Goal: Information Seeking & Learning: Learn about a topic

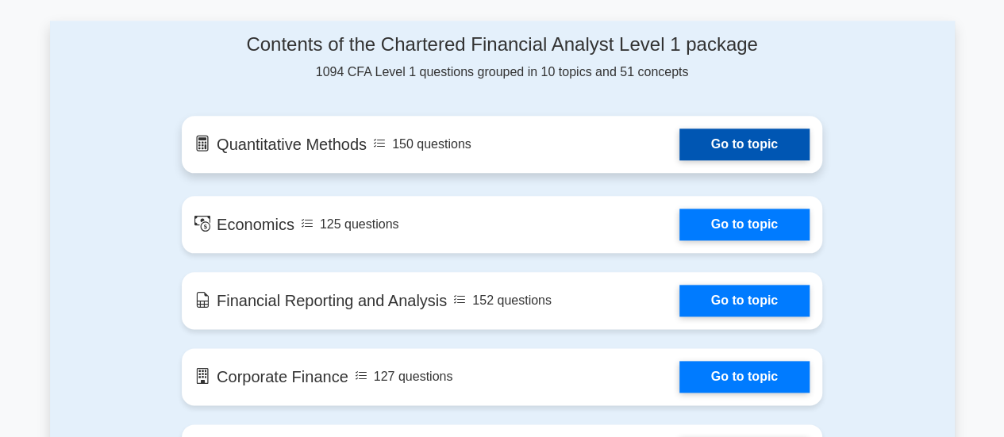
scroll to position [839, 0]
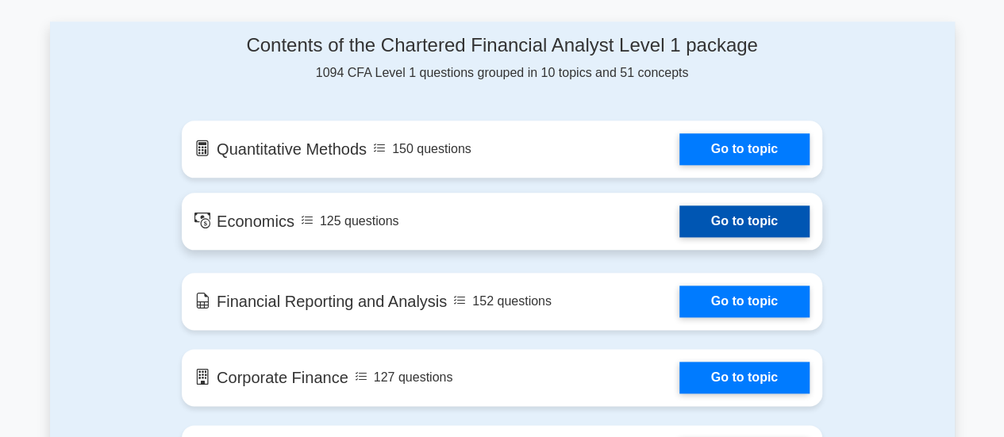
click at [776, 237] on link "Go to topic" at bounding box center [744, 222] width 130 height 32
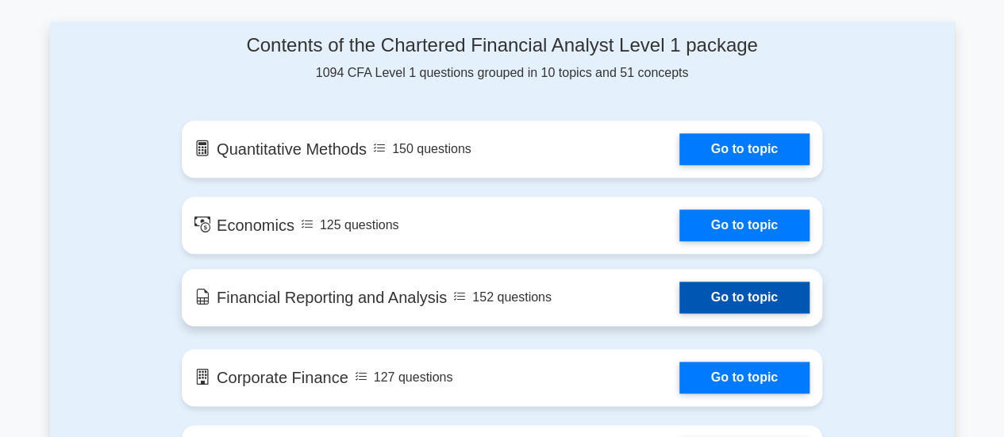
click at [747, 292] on link "Go to topic" at bounding box center [744, 298] width 130 height 32
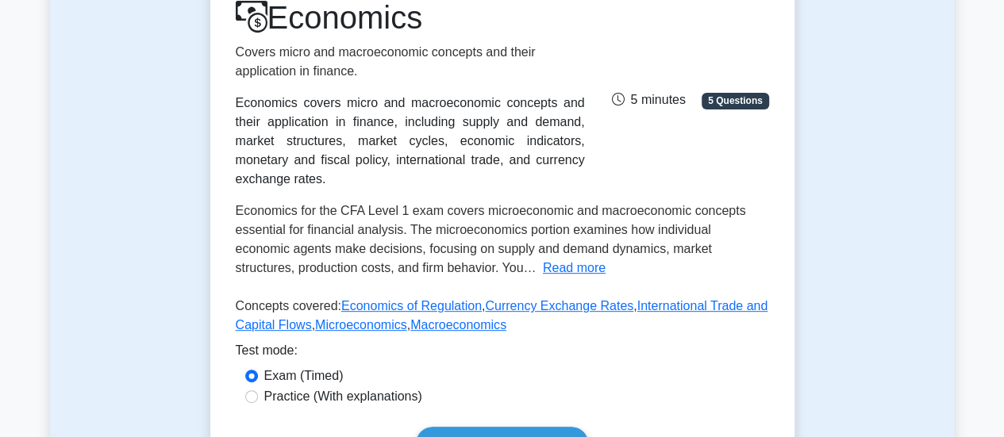
scroll to position [415, 0]
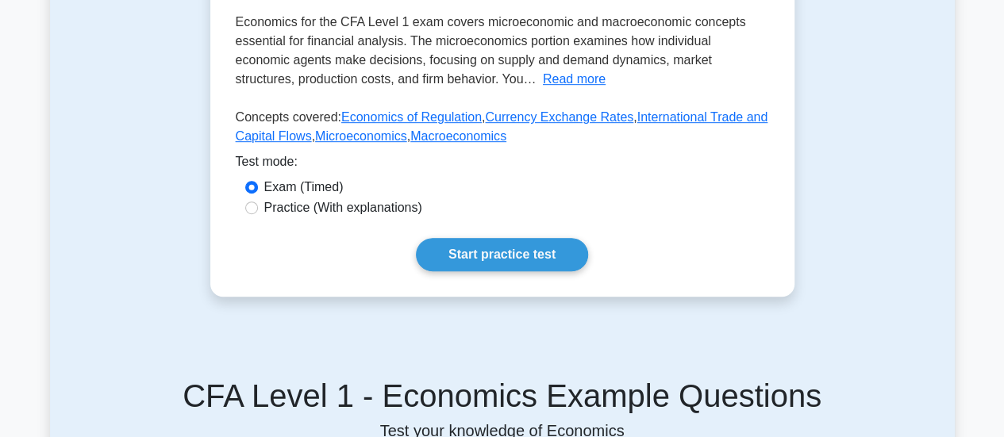
click at [257, 198] on div "Practice (With explanations)" at bounding box center [502, 207] width 514 height 19
click at [254, 202] on input "Practice (With explanations)" at bounding box center [251, 208] width 13 height 13
radio input "true"
click at [498, 217] on div "Economics Covers micro and macroeconomic concepts and their application in fina…" at bounding box center [502, 40] width 584 height 513
click at [453, 252] on link "Start practice test" at bounding box center [502, 254] width 172 height 33
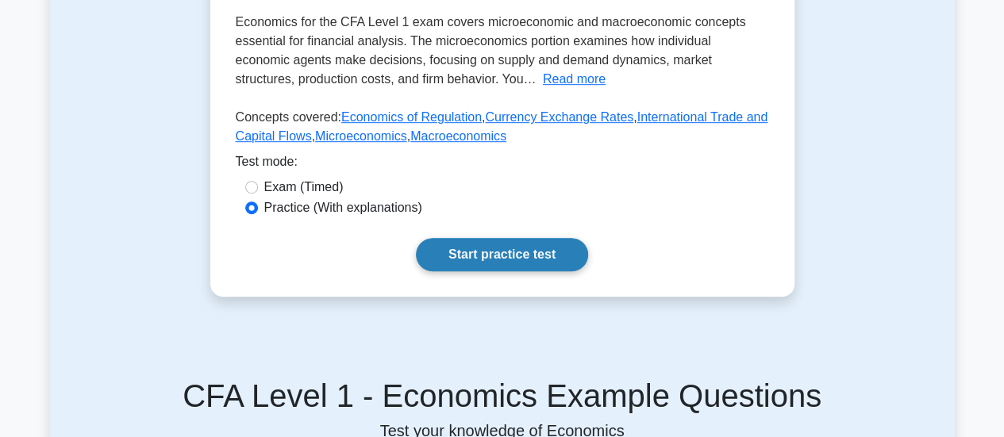
click at [458, 244] on link "Start practice test" at bounding box center [502, 254] width 172 height 33
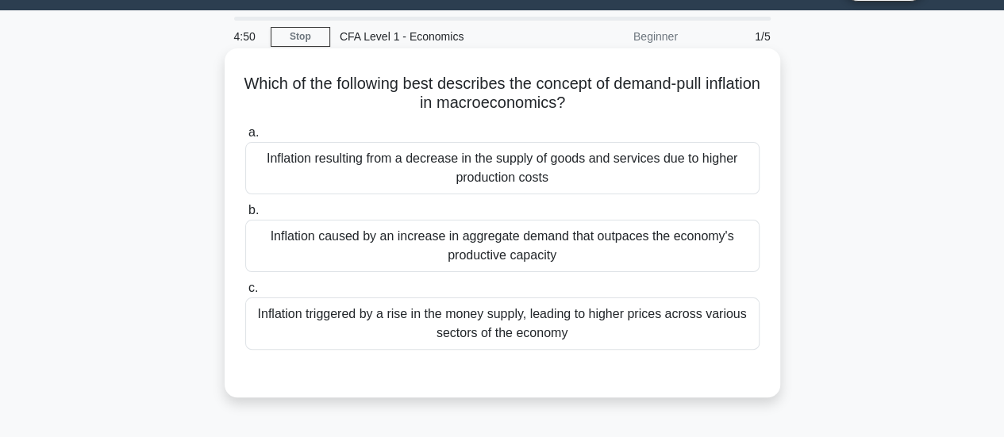
scroll to position [41, 0]
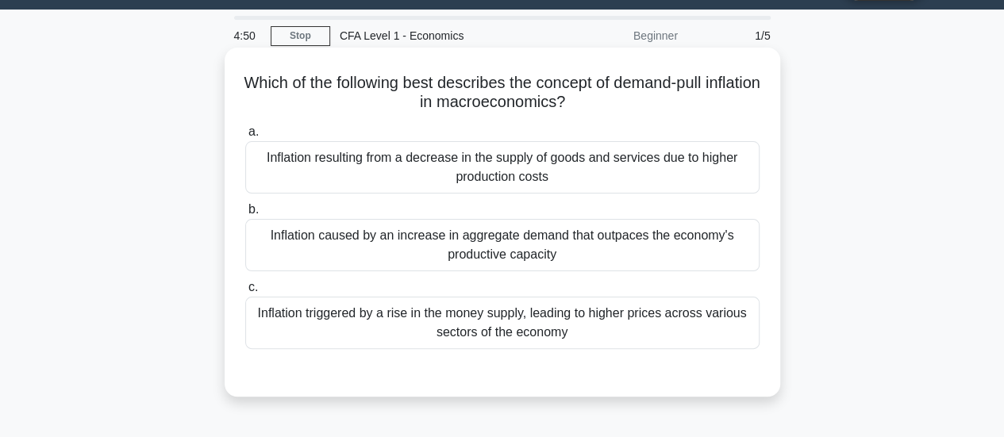
click at [463, 232] on div "Inflation caused by an increase in aggregate demand that outpaces the economy's…" at bounding box center [502, 245] width 514 height 52
click at [245, 215] on input "b. Inflation caused by an increase in aggregate demand that outpaces the econom…" at bounding box center [245, 210] width 0 height 10
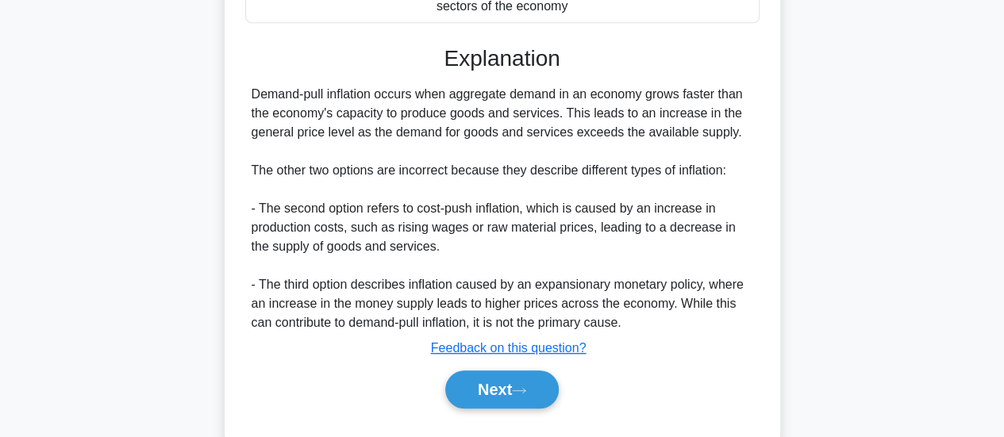
scroll to position [420, 0]
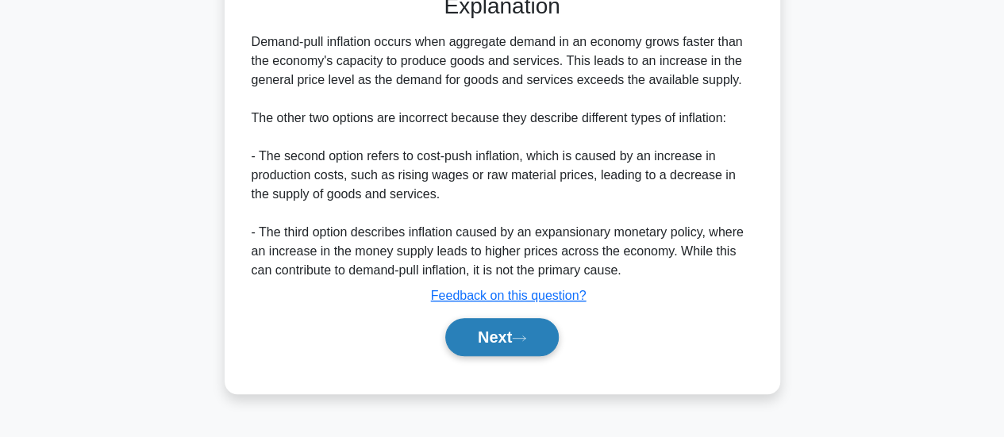
click at [491, 334] on button "Next" at bounding box center [502, 337] width 114 height 38
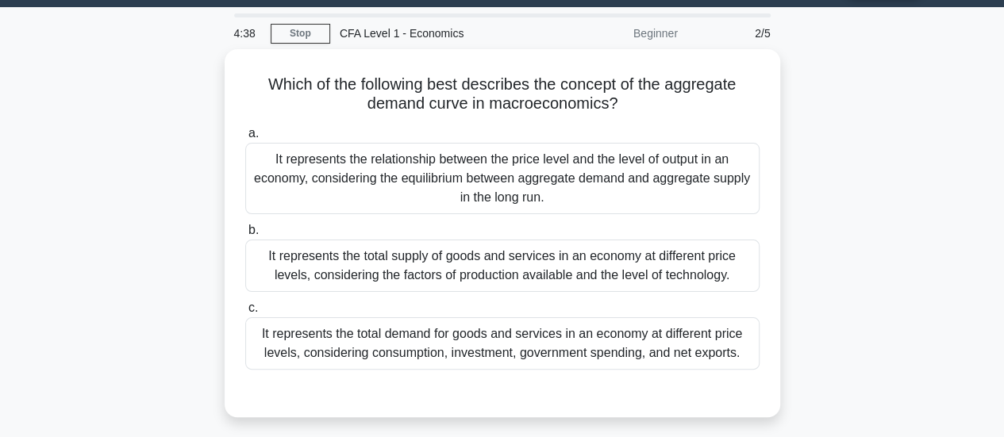
scroll to position [42, 0]
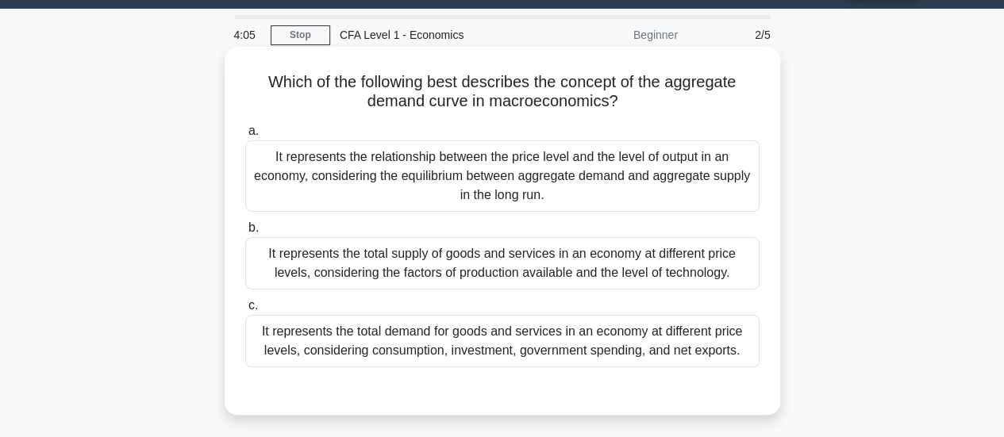
click at [540, 186] on div "It represents the relationship between the price level and the level of output …" at bounding box center [502, 175] width 514 height 71
click at [245, 137] on input "a. It represents the relationship between the price level and the level of outp…" at bounding box center [245, 131] width 0 height 10
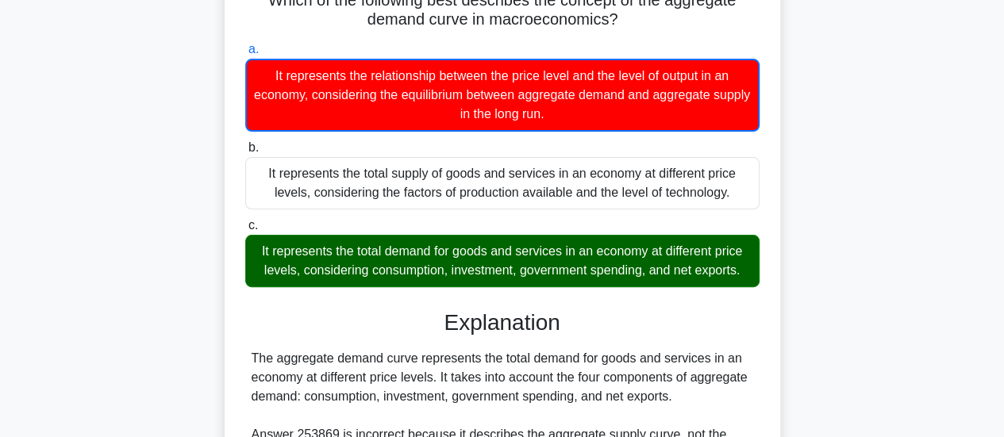
scroll to position [352, 0]
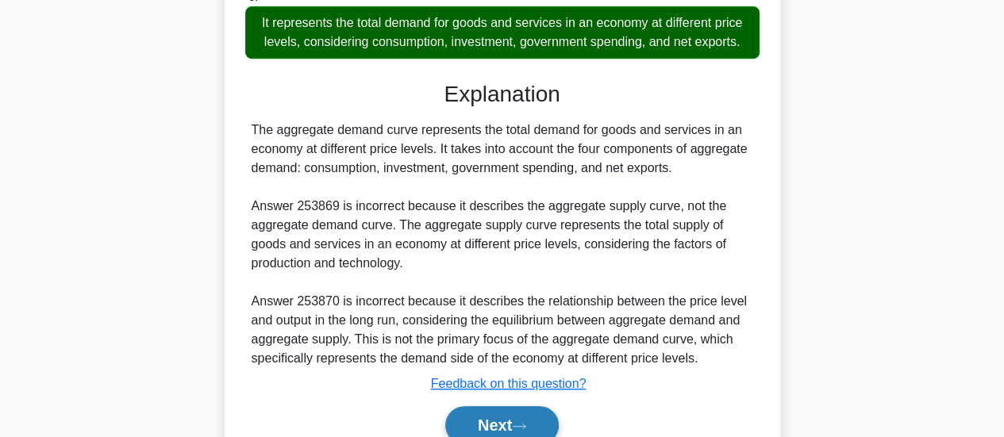
click at [497, 423] on button "Next" at bounding box center [502, 425] width 114 height 38
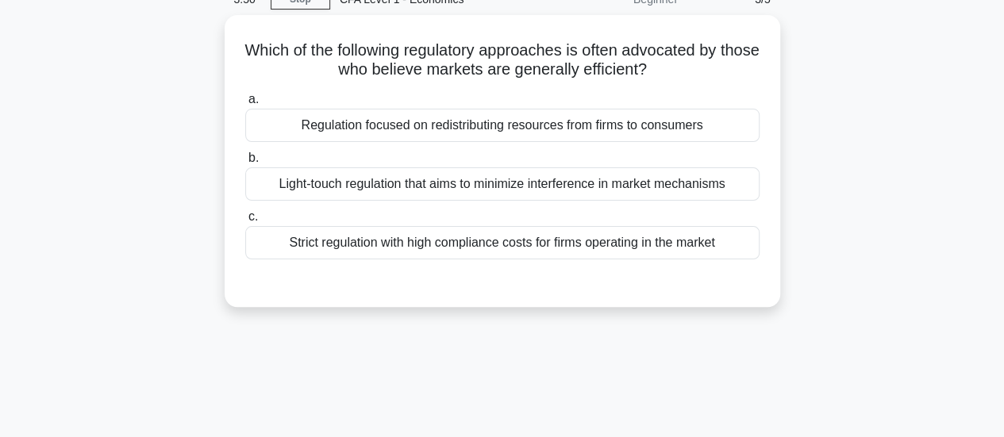
scroll to position [0, 0]
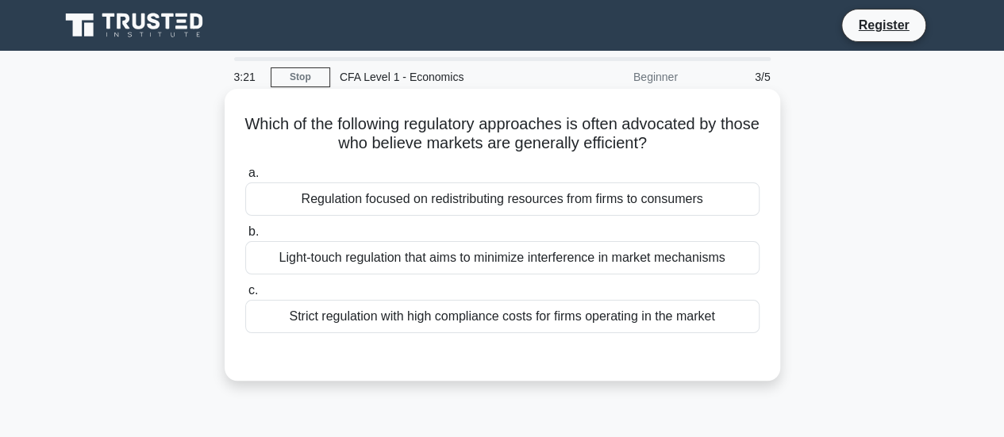
click at [533, 260] on div "Light-touch regulation that aims to minimize interference in market mechanisms" at bounding box center [502, 257] width 514 height 33
click at [245, 237] on input "b. Light-touch regulation that aims to minimize interference in market mechanis…" at bounding box center [245, 232] width 0 height 10
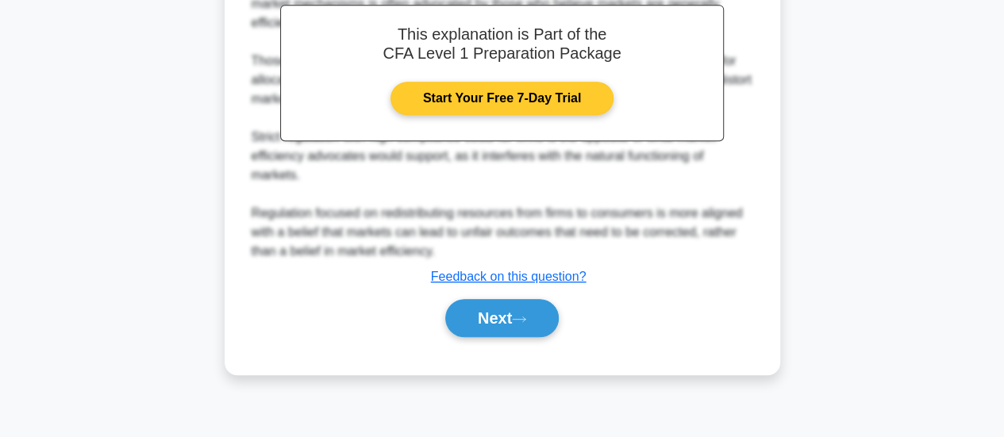
scroll to position [419, 0]
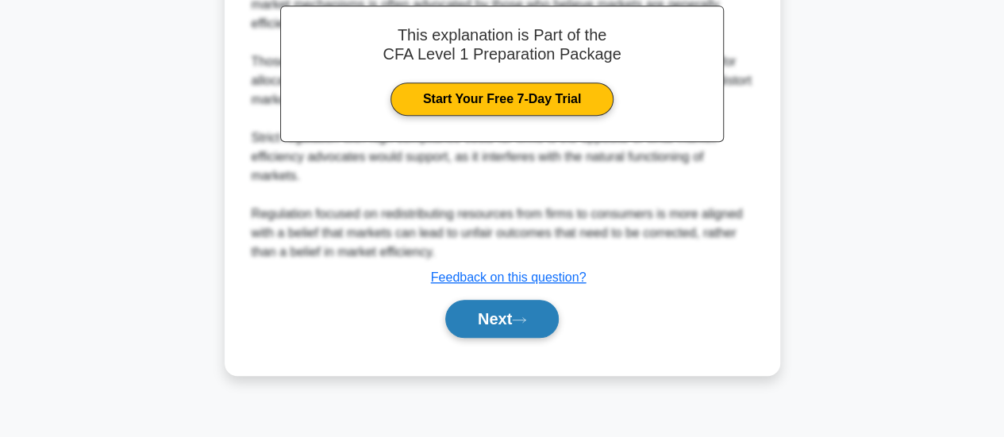
click at [496, 329] on button "Next" at bounding box center [502, 319] width 114 height 38
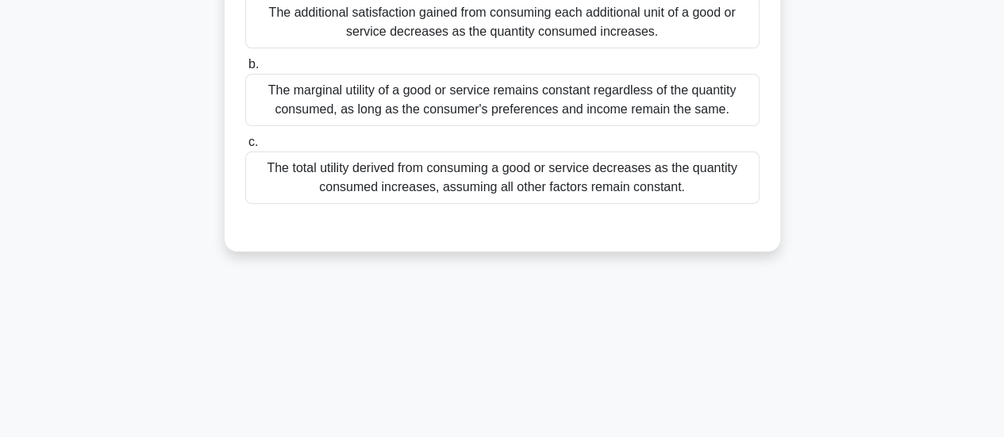
scroll to position [13, 0]
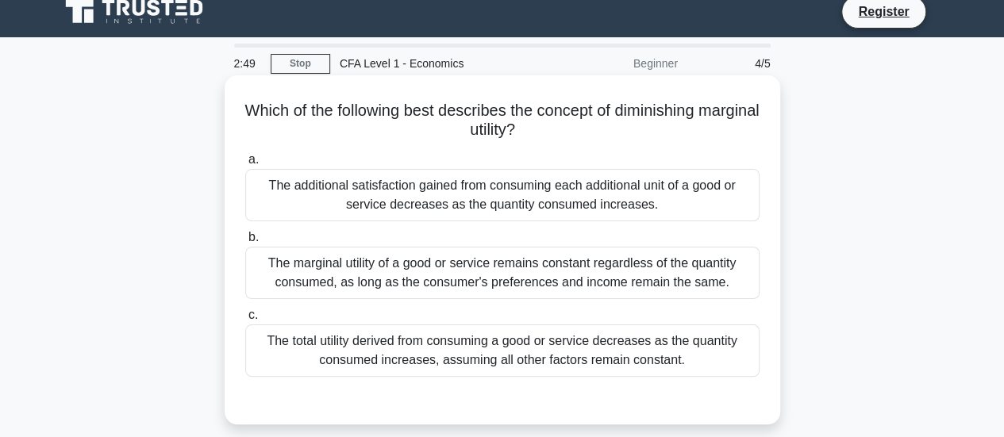
click at [514, 345] on div "The total utility derived from consuming a good or service decreases as the qua…" at bounding box center [502, 351] width 514 height 52
click at [245, 321] on input "c. The total utility derived from consuming a good or service decreases as the …" at bounding box center [245, 315] width 0 height 10
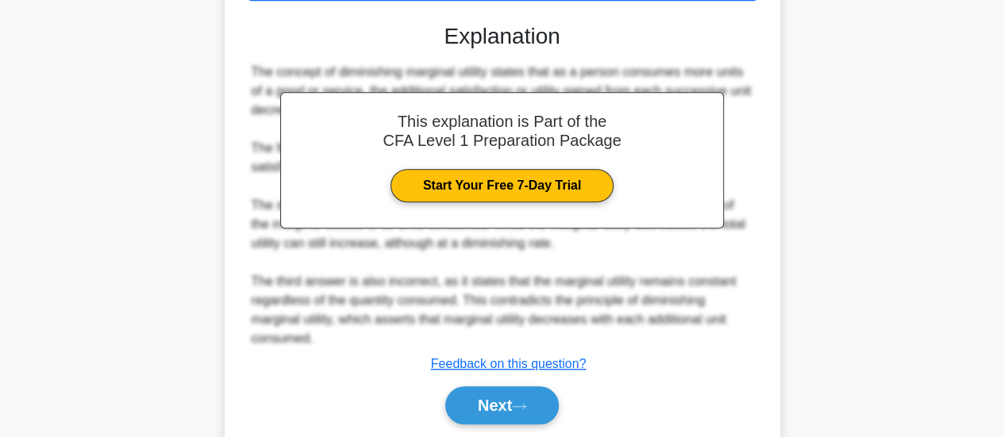
scroll to position [444, 0]
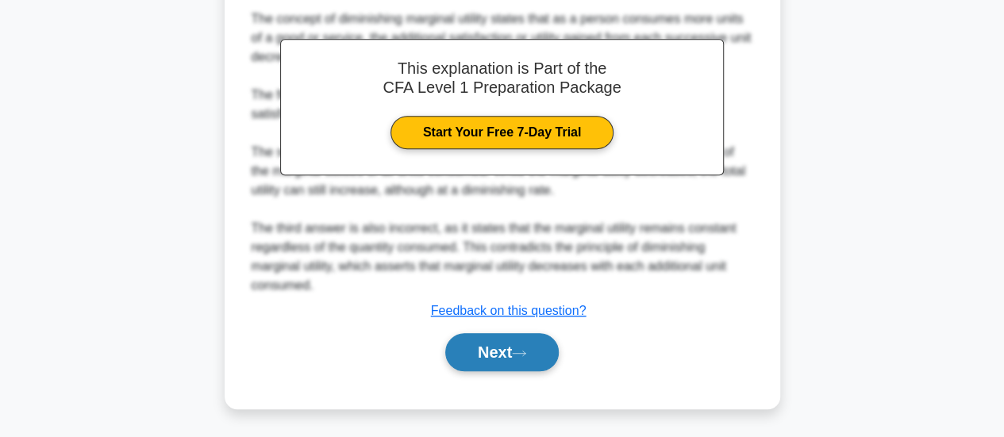
click at [487, 363] on button "Next" at bounding box center [502, 352] width 114 height 38
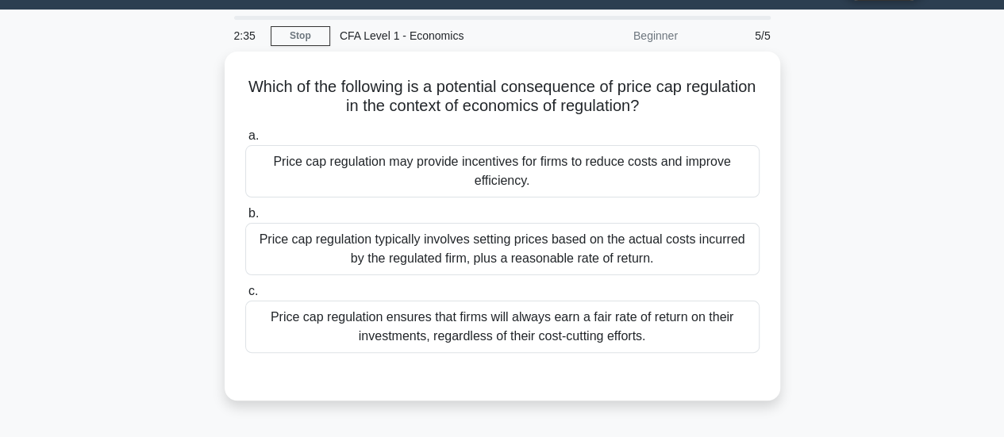
scroll to position [43, 0]
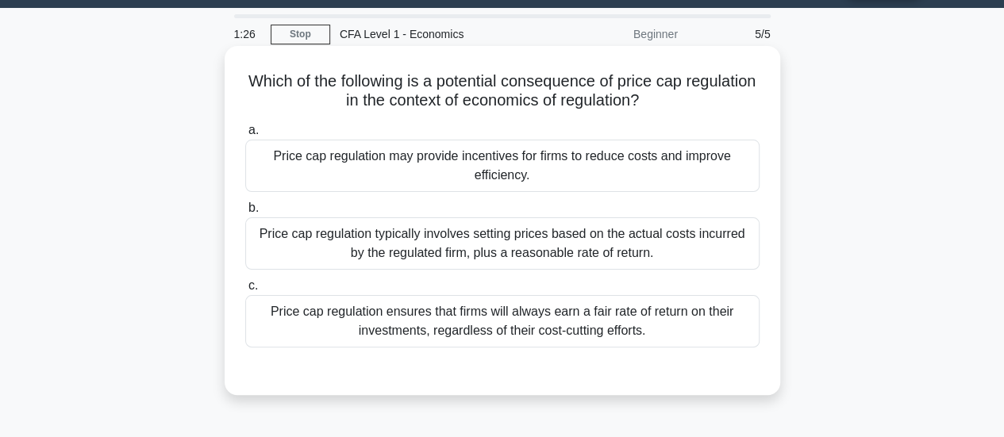
click at [522, 167] on div "Price cap regulation may provide incentives for firms to reduce costs and impro…" at bounding box center [502, 166] width 514 height 52
click at [245, 136] on input "a. Price cap regulation may provide incentives for firms to reduce costs and im…" at bounding box center [245, 130] width 0 height 10
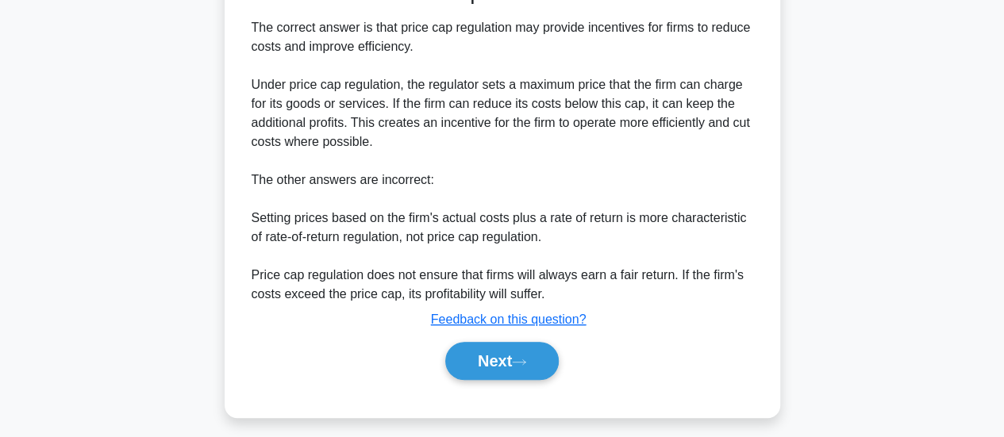
scroll to position [436, 0]
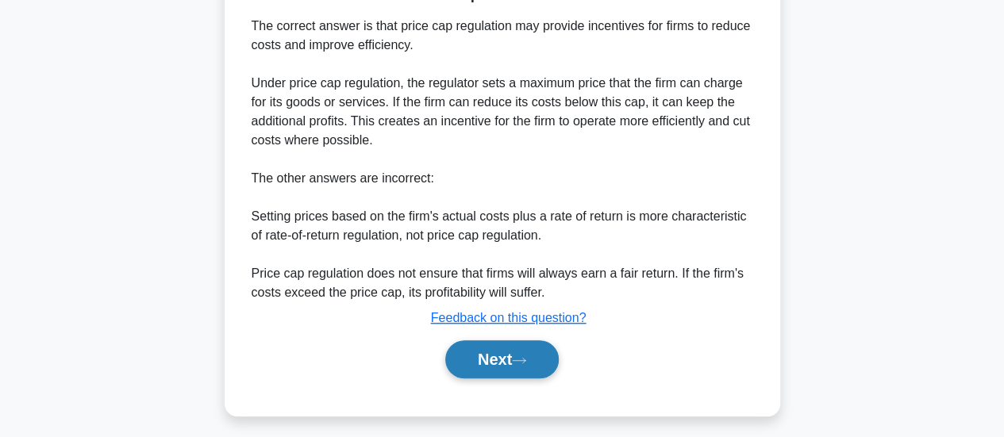
click at [503, 362] on button "Next" at bounding box center [502, 360] width 114 height 38
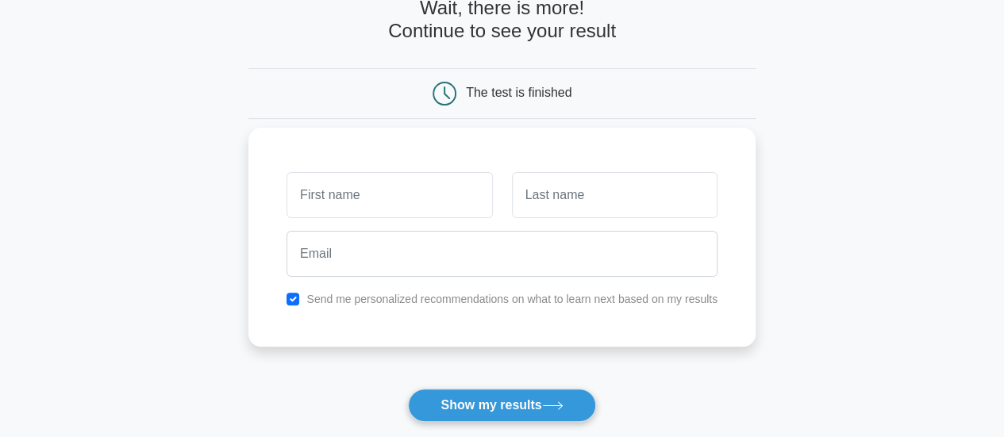
scroll to position [92, 0]
type input "oi"
click at [491, 282] on div "oi Send me personalized recommendations on what to learn next based on my resul…" at bounding box center [501, 237] width 507 height 219
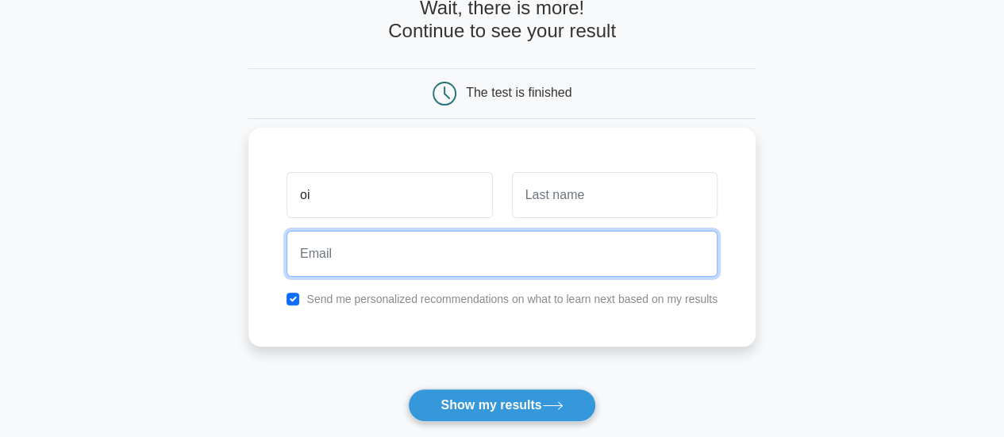
click at [487, 274] on input "email" at bounding box center [502, 254] width 431 height 46
drag, startPoint x: 383, startPoint y: 258, endPoint x: 453, endPoint y: 256, distance: 70.7
click at [453, 256] on input "manojjeevnani@elp-in.com" at bounding box center [502, 254] width 431 height 46
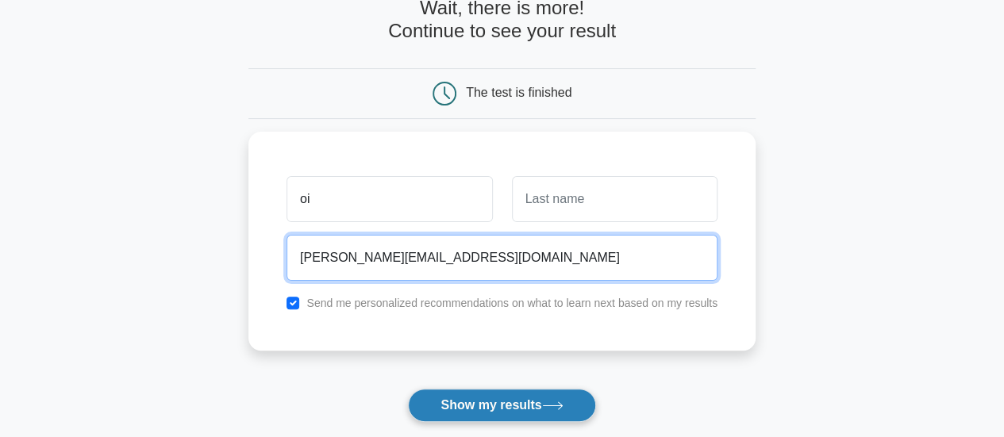
type input "manojj@gmail.com"
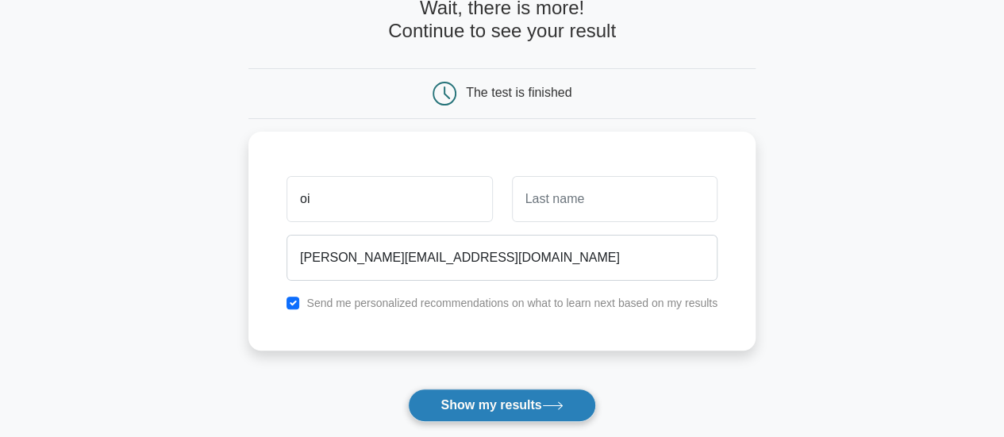
click at [492, 404] on button "Show my results" at bounding box center [501, 405] width 187 height 33
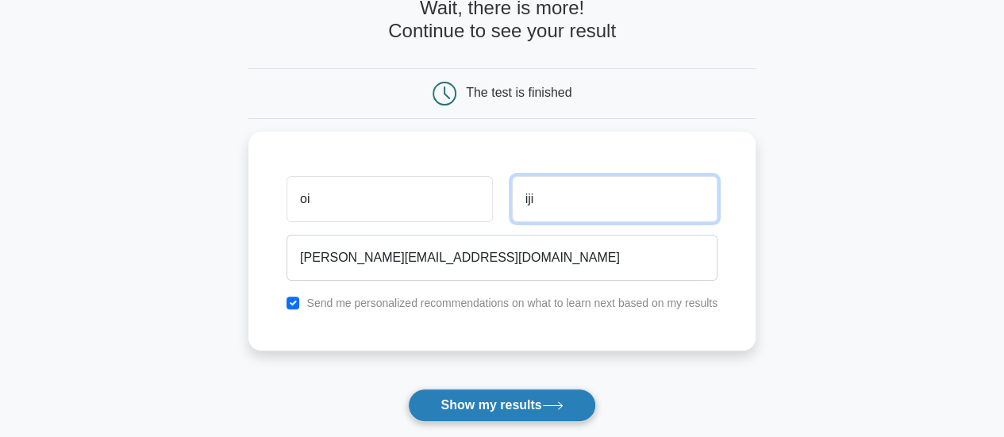
type input "iji"
click at [495, 393] on button "Show my results" at bounding box center [501, 405] width 187 height 33
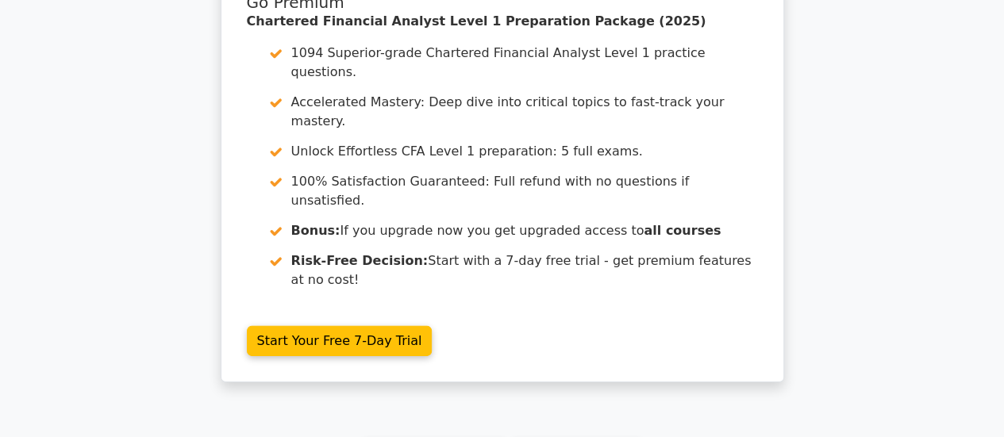
scroll to position [2293, 0]
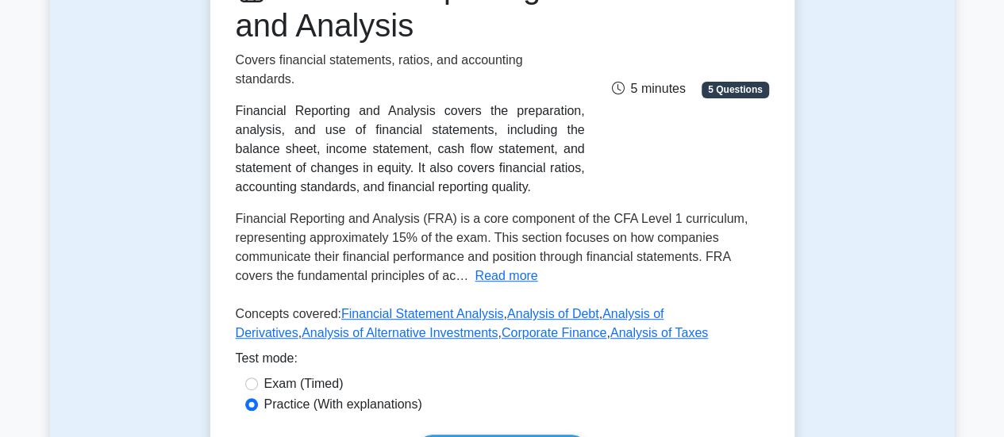
scroll to position [421, 0]
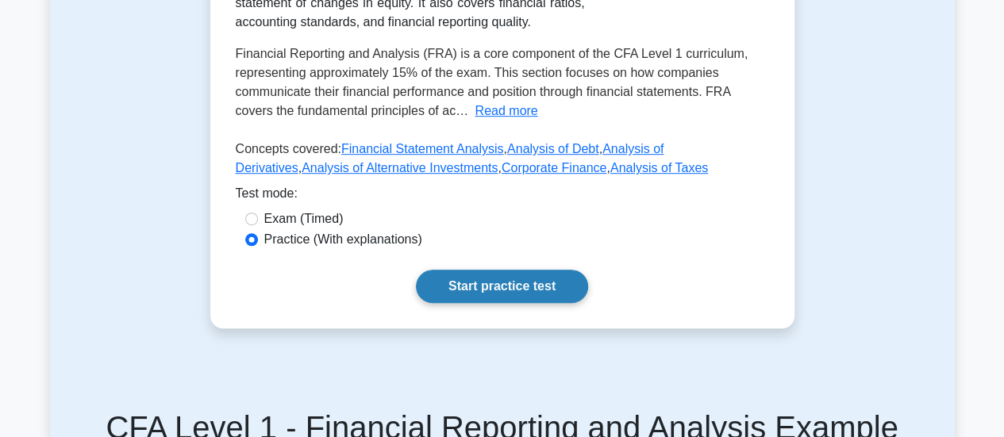
click at [514, 273] on link "Start practice test" at bounding box center [502, 286] width 172 height 33
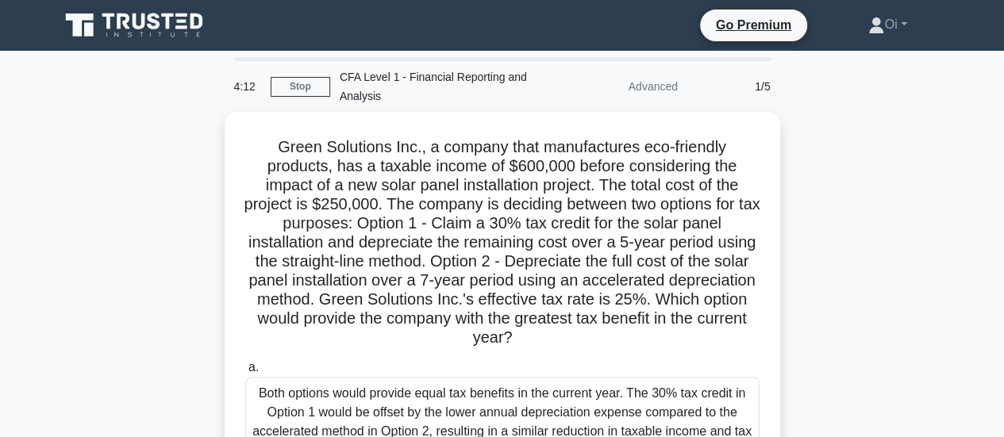
scroll to position [5, 0]
